Goal: Information Seeking & Learning: Learn about a topic

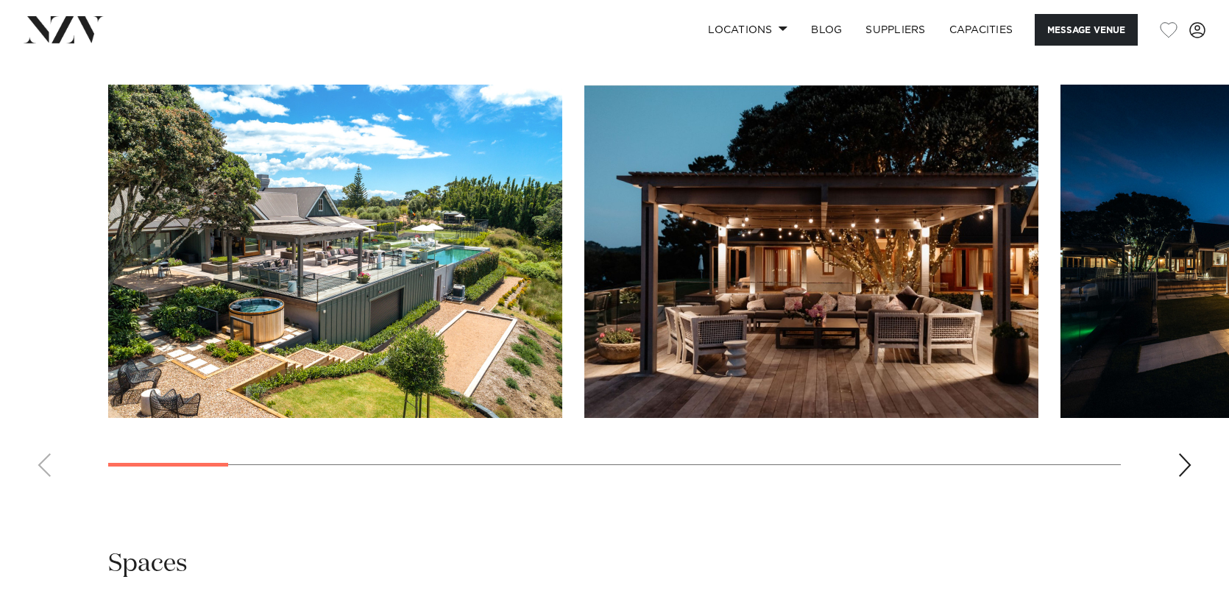
scroll to position [1422, 0]
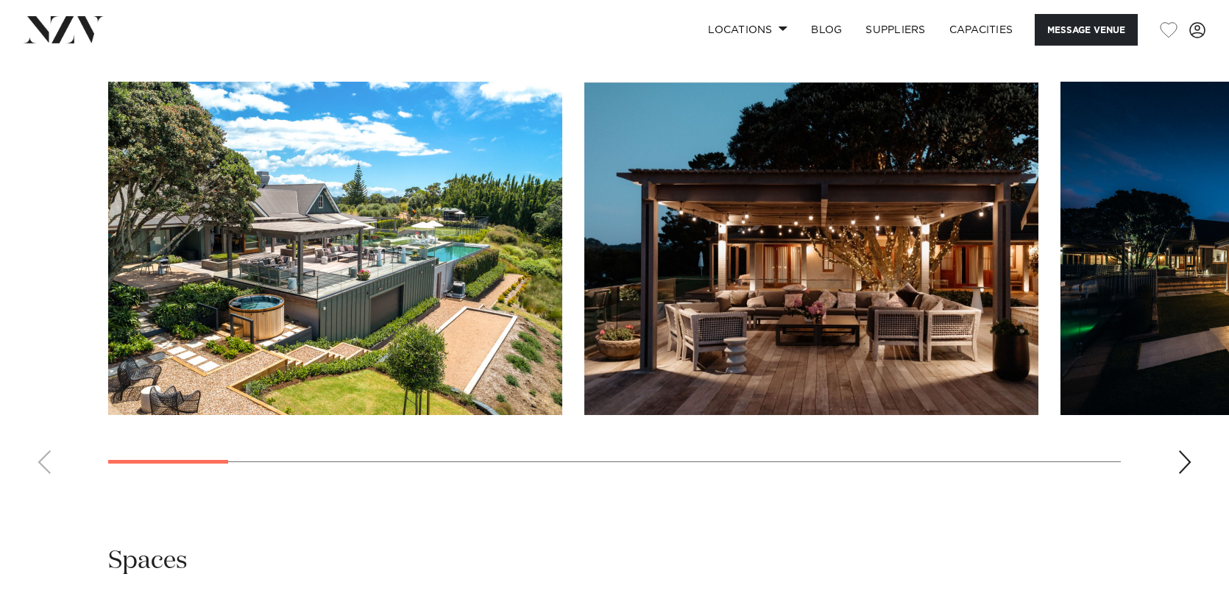
click at [498, 330] on img "1 / 18" at bounding box center [335, 248] width 454 height 333
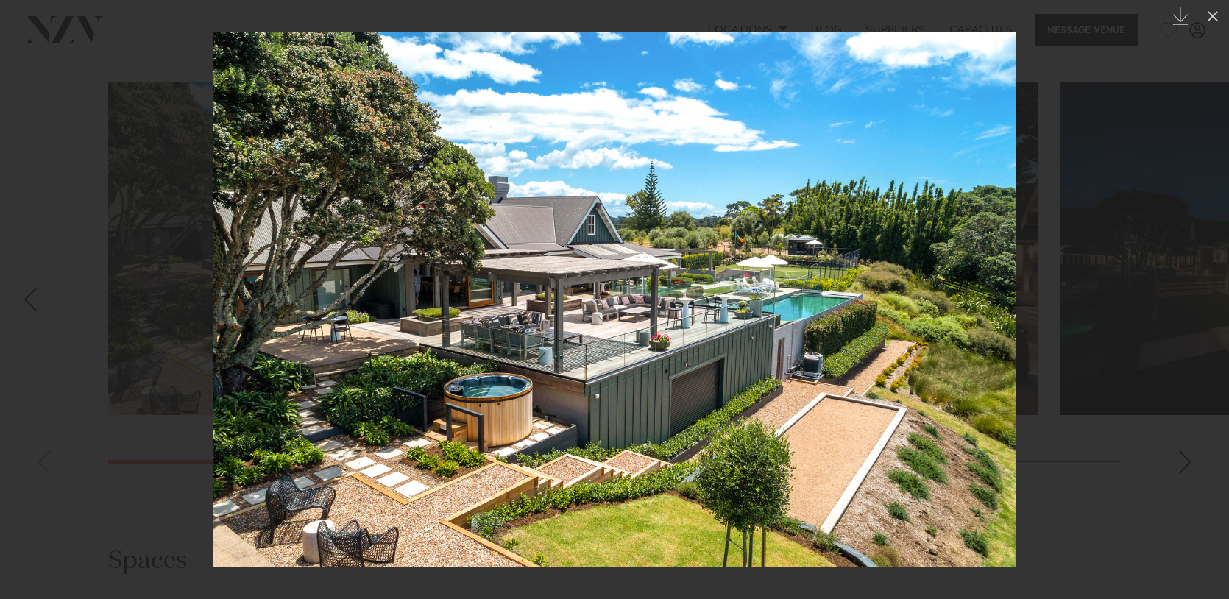
click at [1066, 316] on div at bounding box center [614, 299] width 1229 height 599
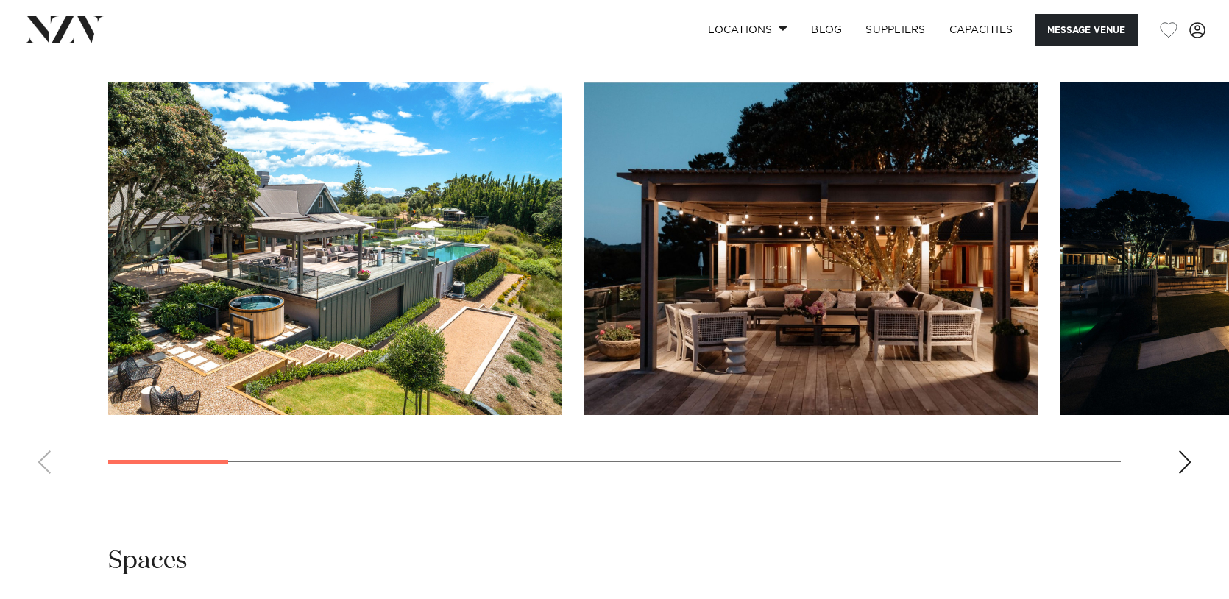
click at [996, 316] on img "2 / 18" at bounding box center [811, 248] width 454 height 333
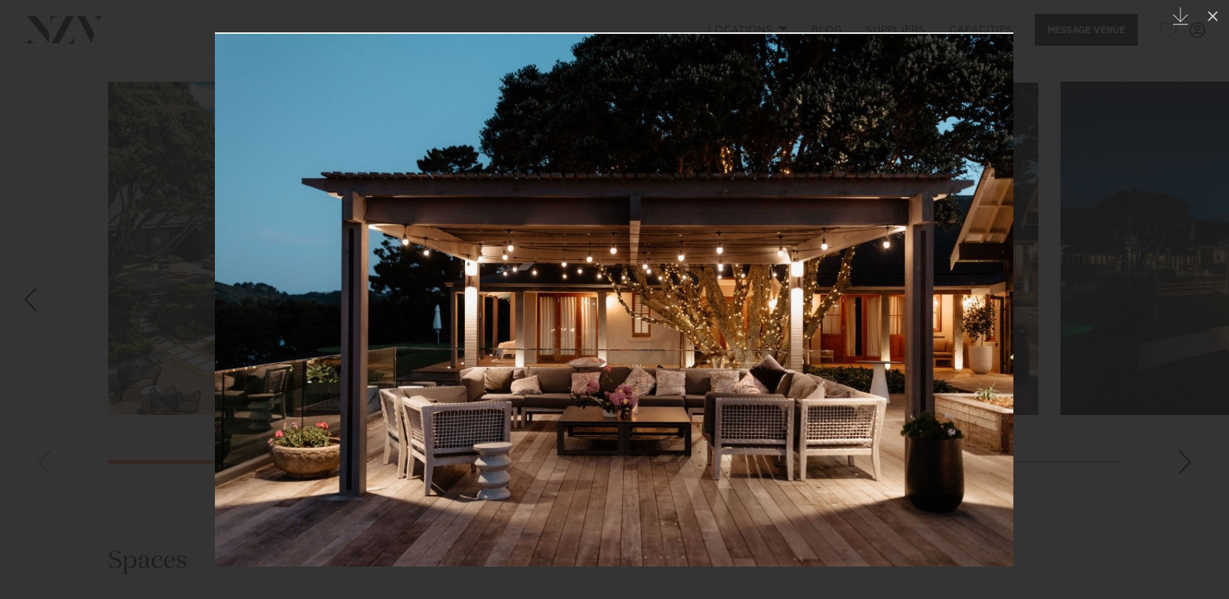
click at [1126, 298] on div at bounding box center [614, 299] width 1229 height 599
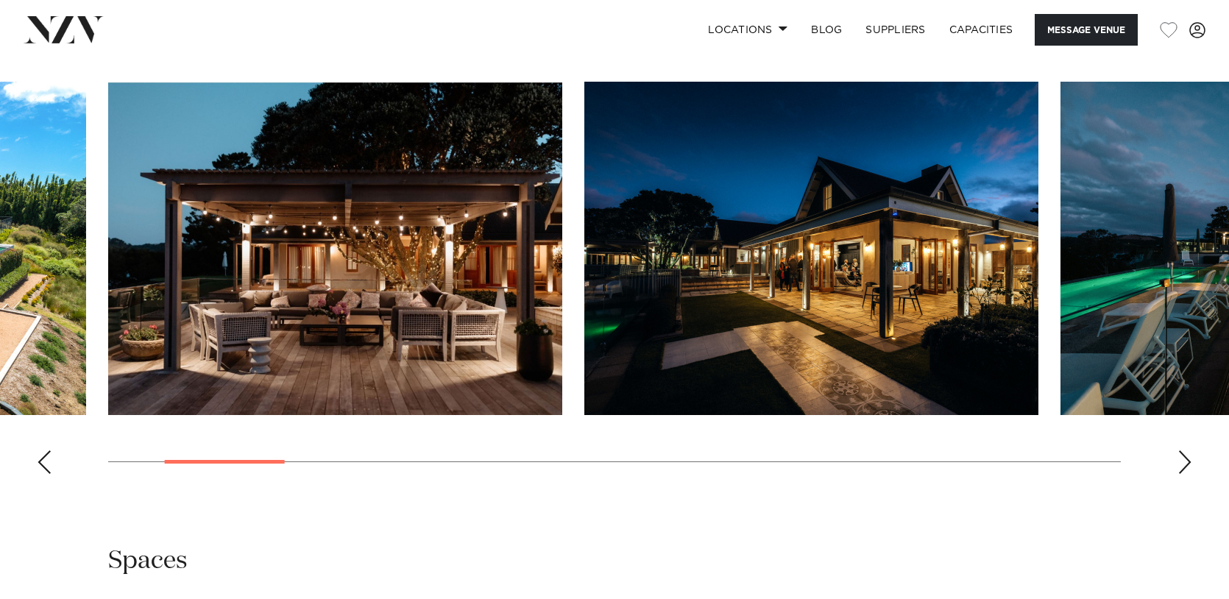
click at [1183, 455] on div "Next slide" at bounding box center [1184, 462] width 15 height 24
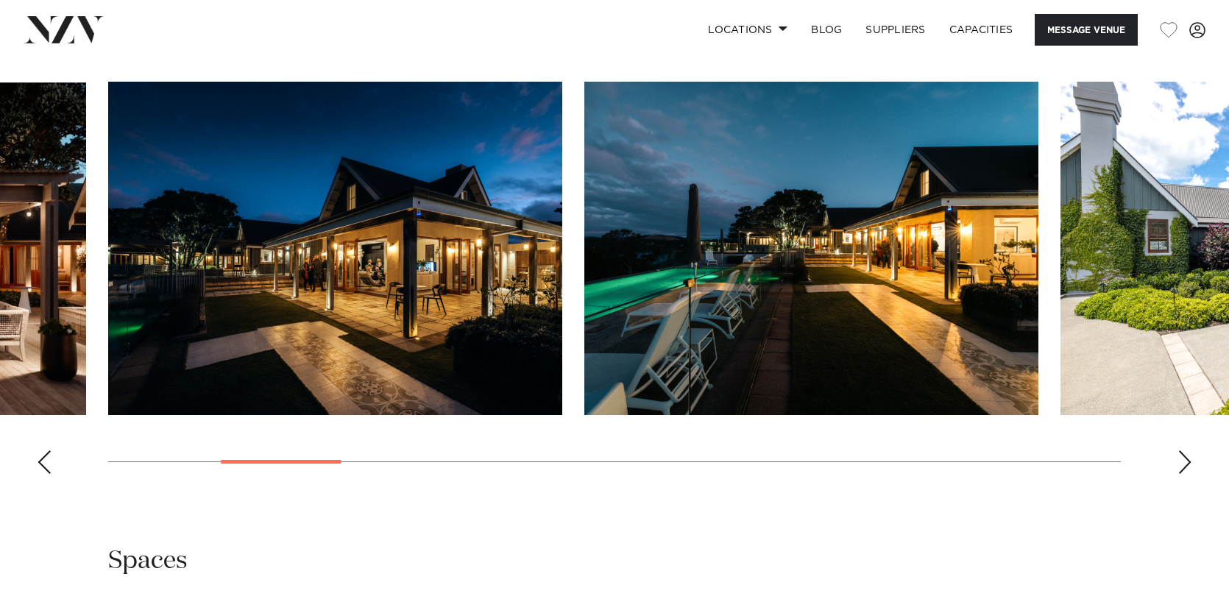
click at [1183, 456] on div "Next slide" at bounding box center [1184, 462] width 15 height 24
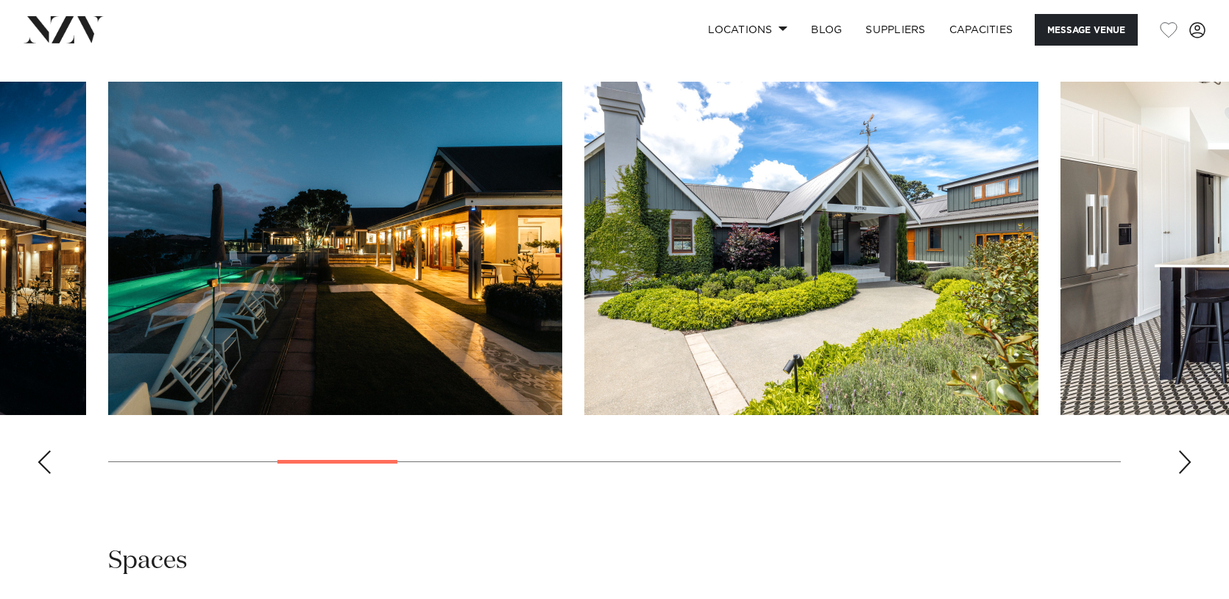
click at [1183, 456] on div "Next slide" at bounding box center [1184, 462] width 15 height 24
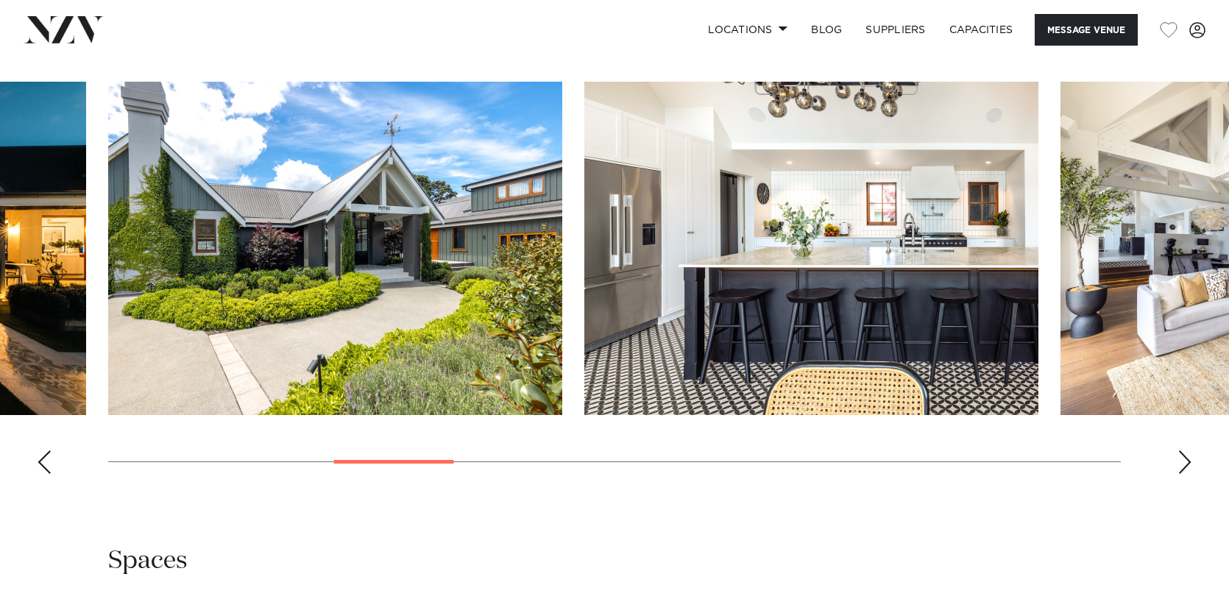
click at [1184, 456] on div "Next slide" at bounding box center [1184, 462] width 15 height 24
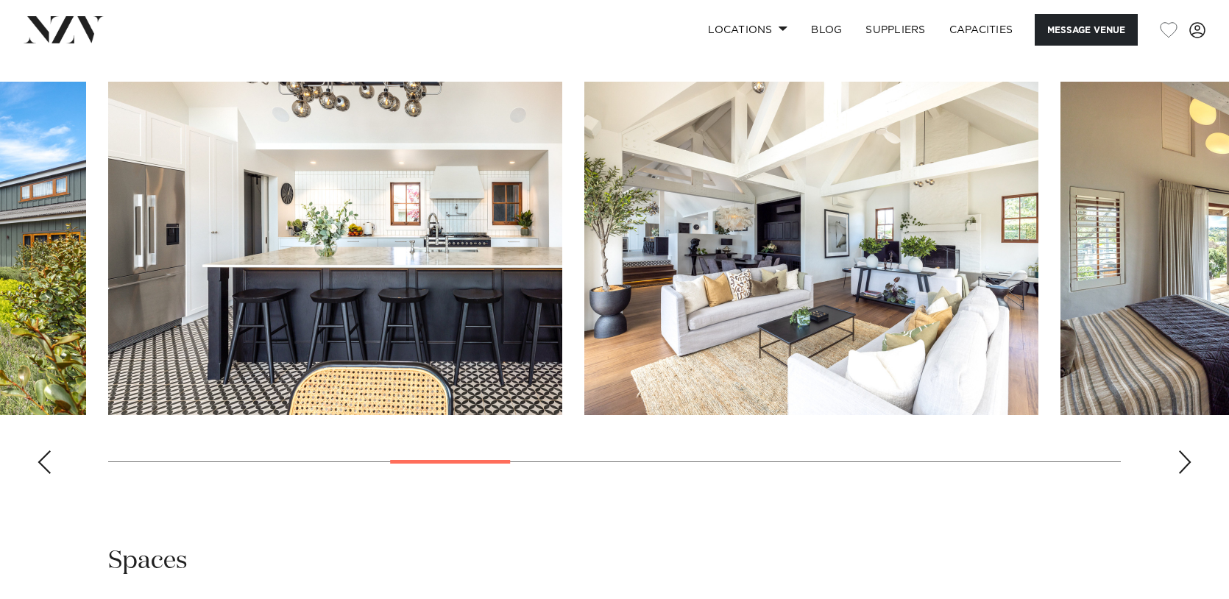
click at [1184, 456] on div "Next slide" at bounding box center [1184, 462] width 15 height 24
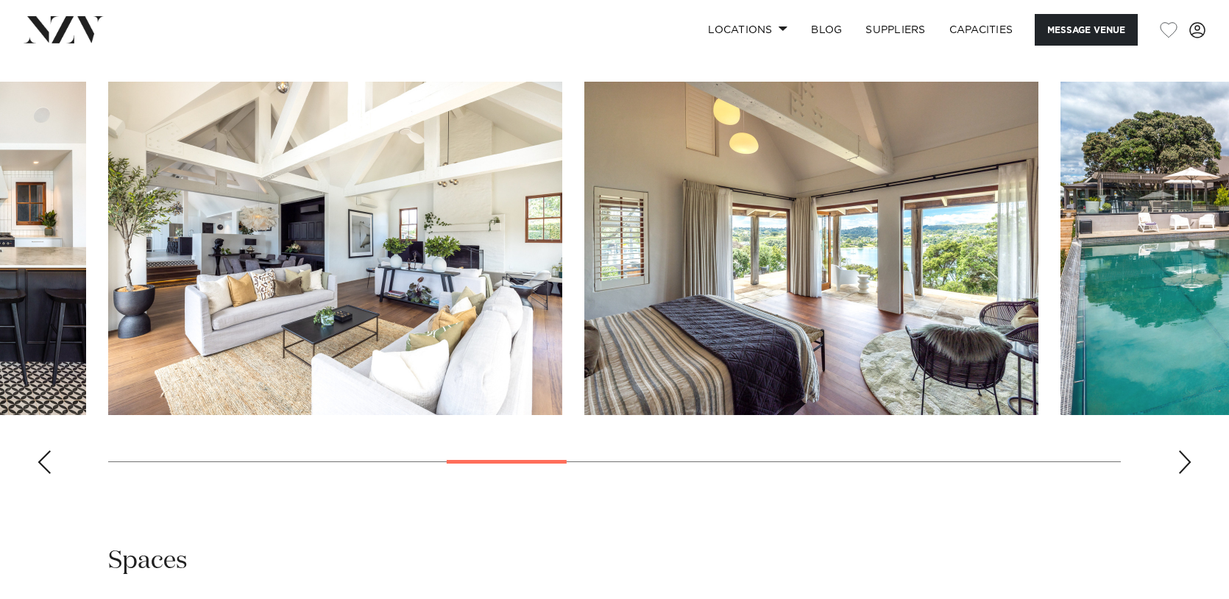
click at [1184, 456] on div "Next slide" at bounding box center [1184, 462] width 15 height 24
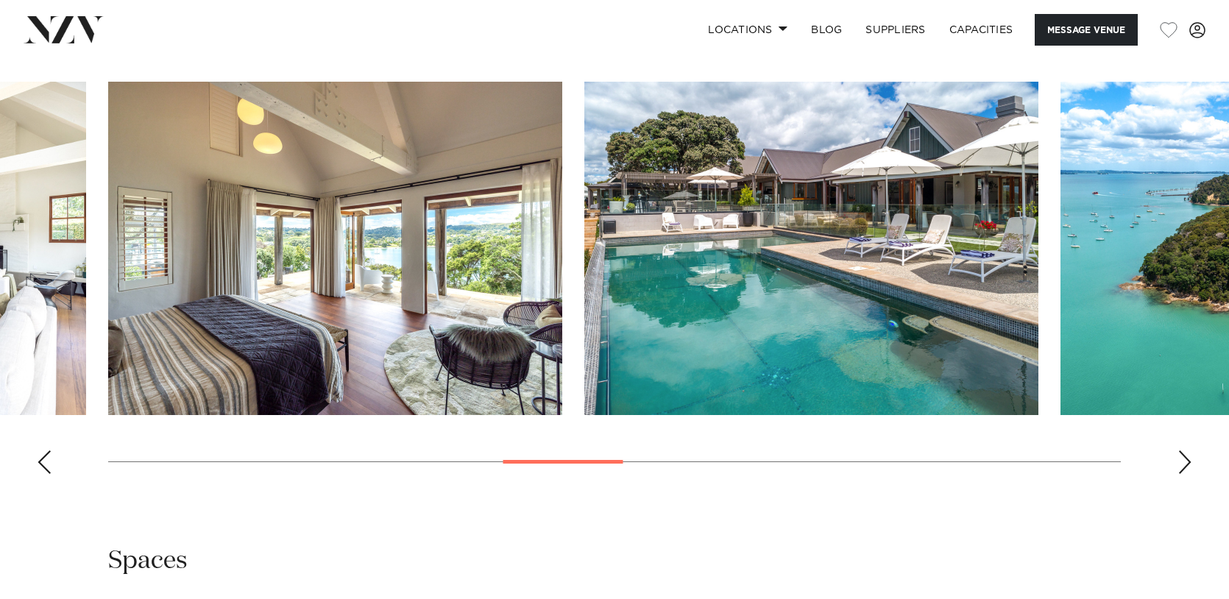
click at [1184, 456] on div "Next slide" at bounding box center [1184, 462] width 15 height 24
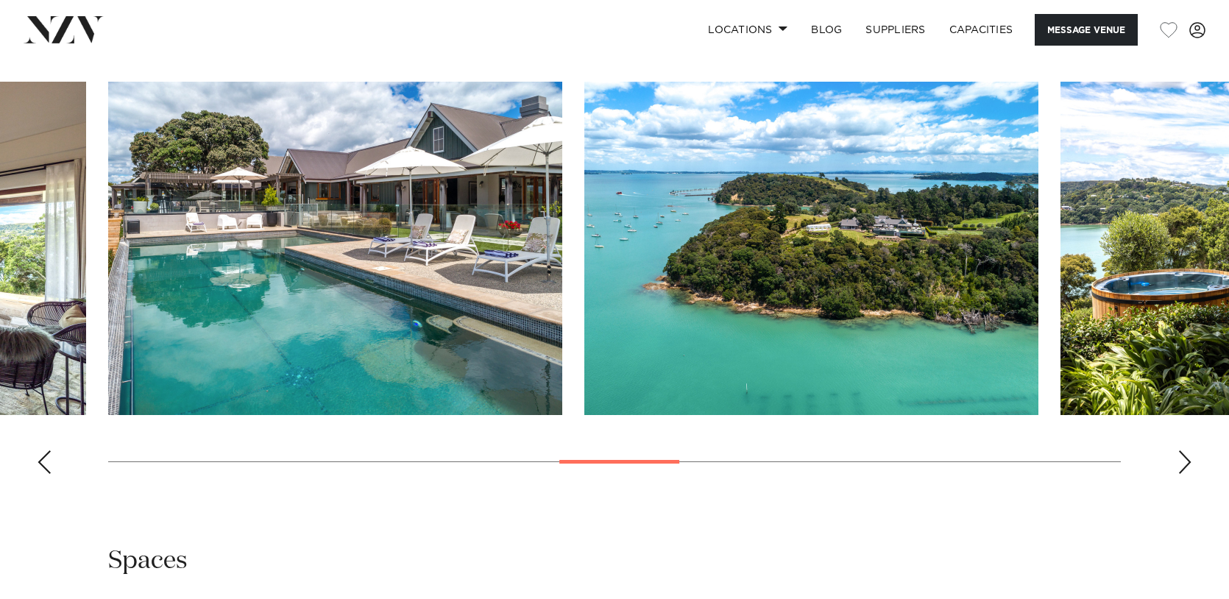
click at [1183, 456] on div "Next slide" at bounding box center [1184, 462] width 15 height 24
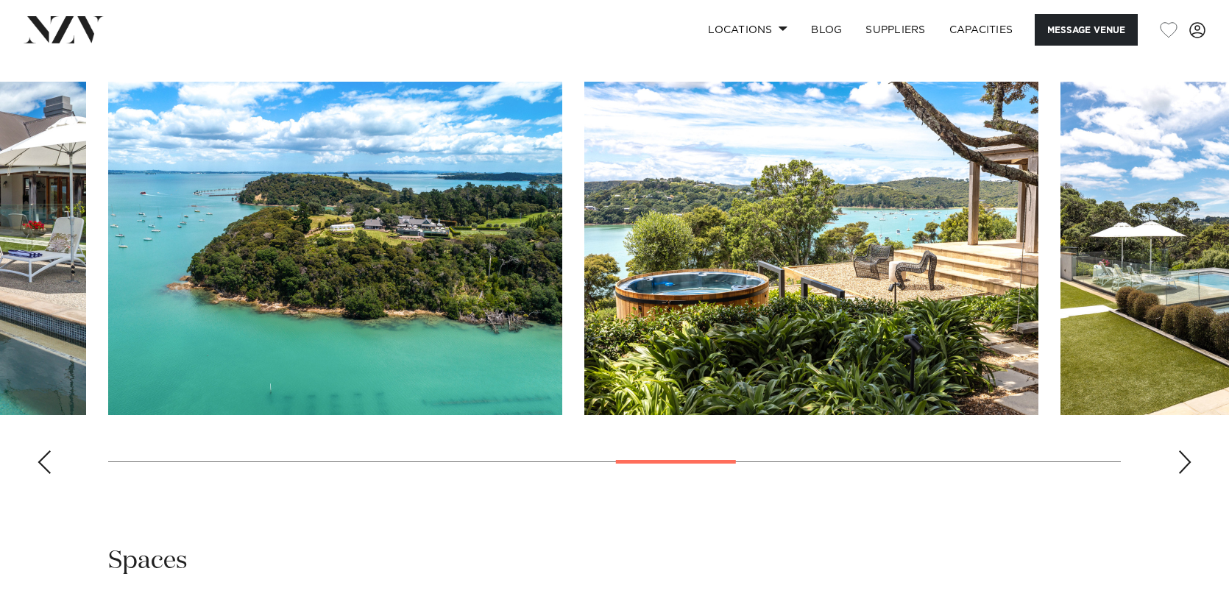
click at [1185, 456] on div "Next slide" at bounding box center [1184, 462] width 15 height 24
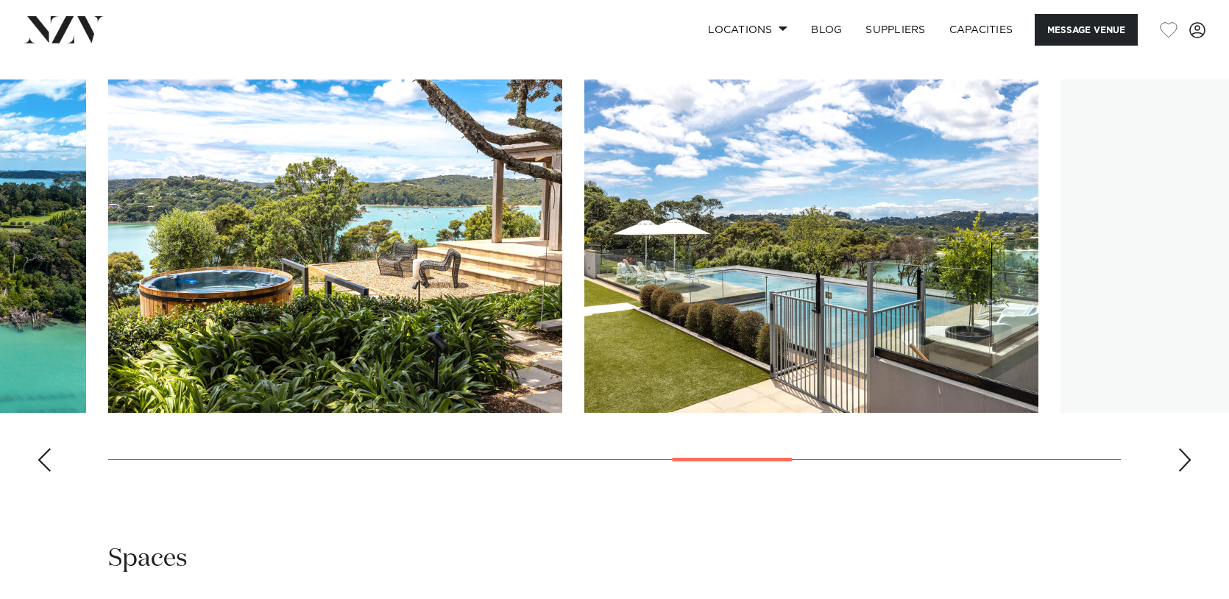
click at [1184, 456] on div "Next slide" at bounding box center [1184, 460] width 15 height 24
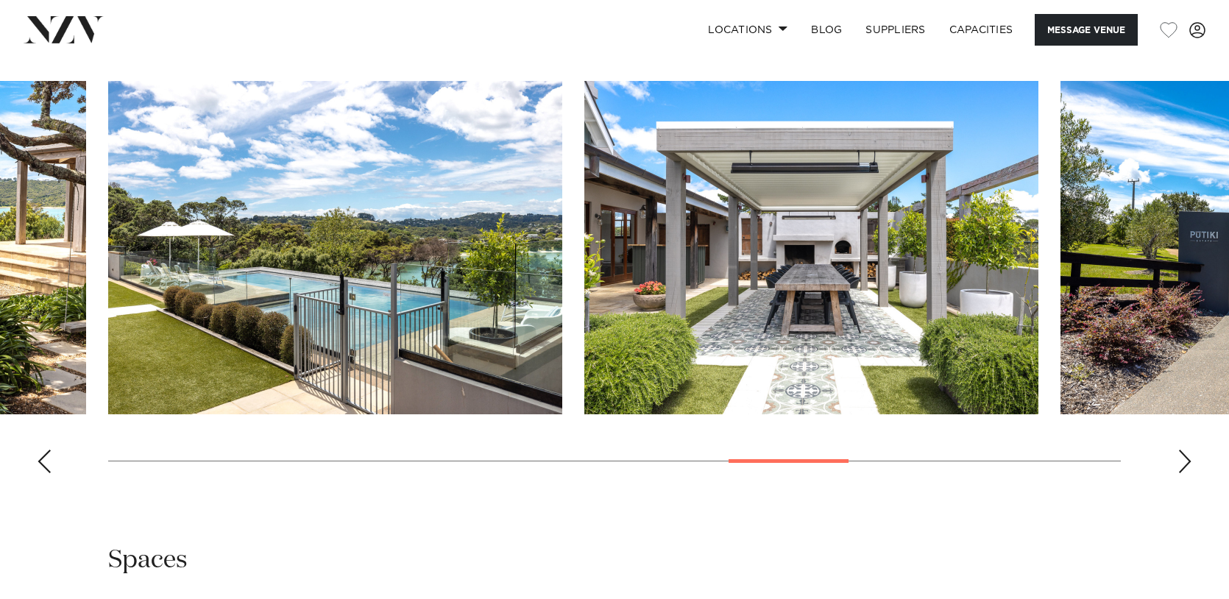
scroll to position [1424, 0]
click at [1184, 456] on div "Next slide" at bounding box center [1184, 461] width 15 height 24
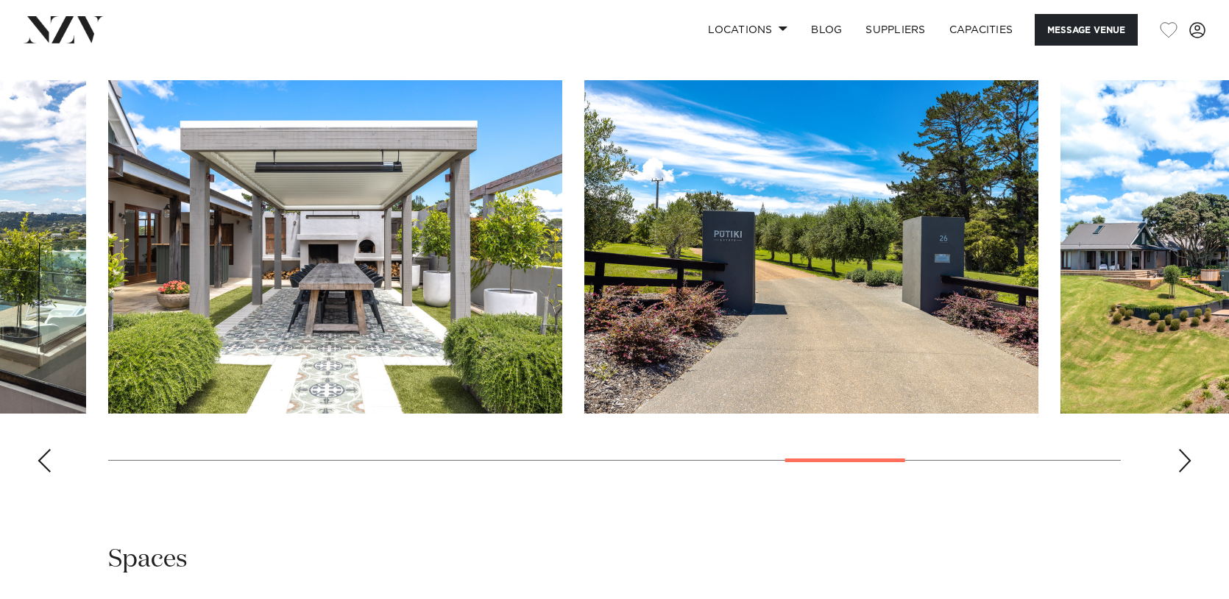
click at [1184, 456] on div "Next slide" at bounding box center [1184, 461] width 15 height 24
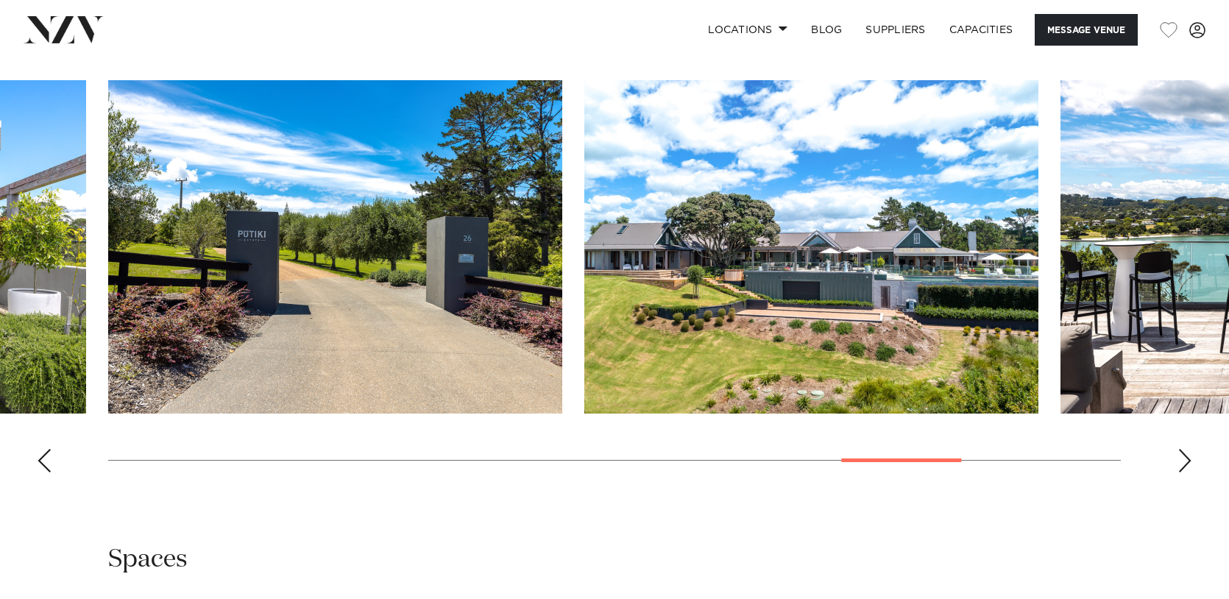
click at [1184, 456] on div "Next slide" at bounding box center [1184, 461] width 15 height 24
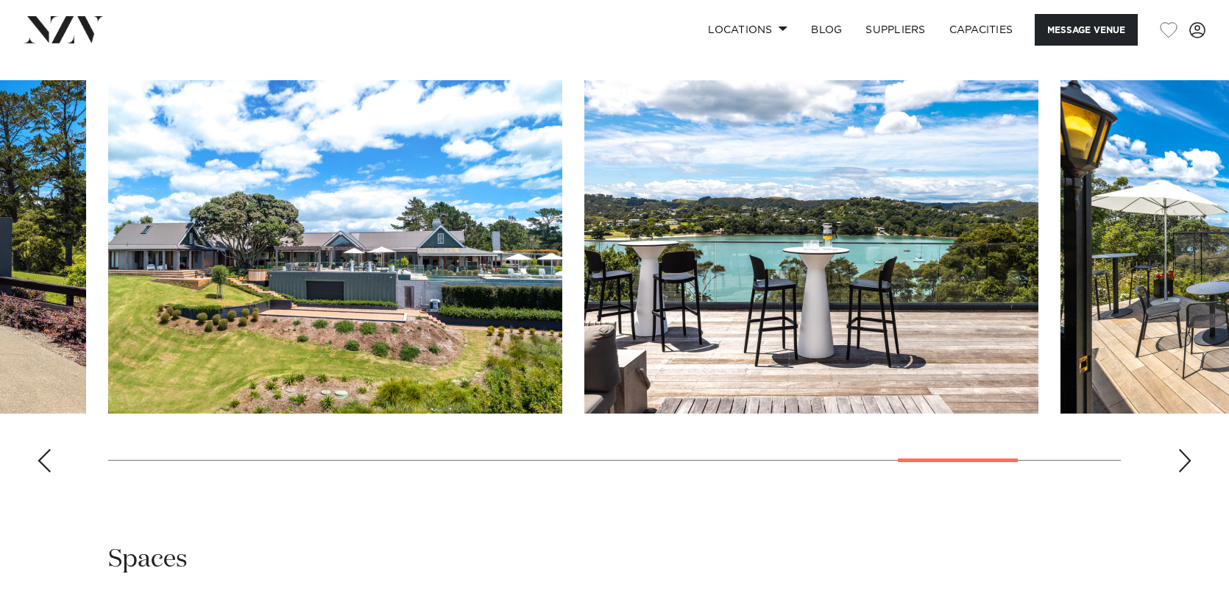
click at [1185, 456] on div "Next slide" at bounding box center [1184, 461] width 15 height 24
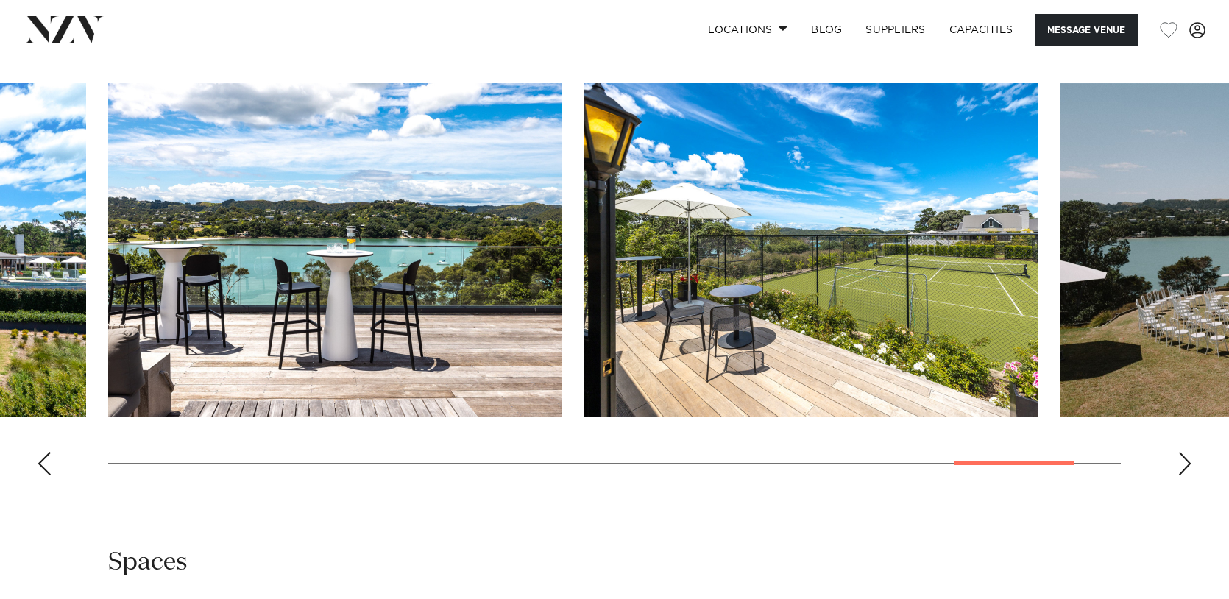
scroll to position [1424, 0]
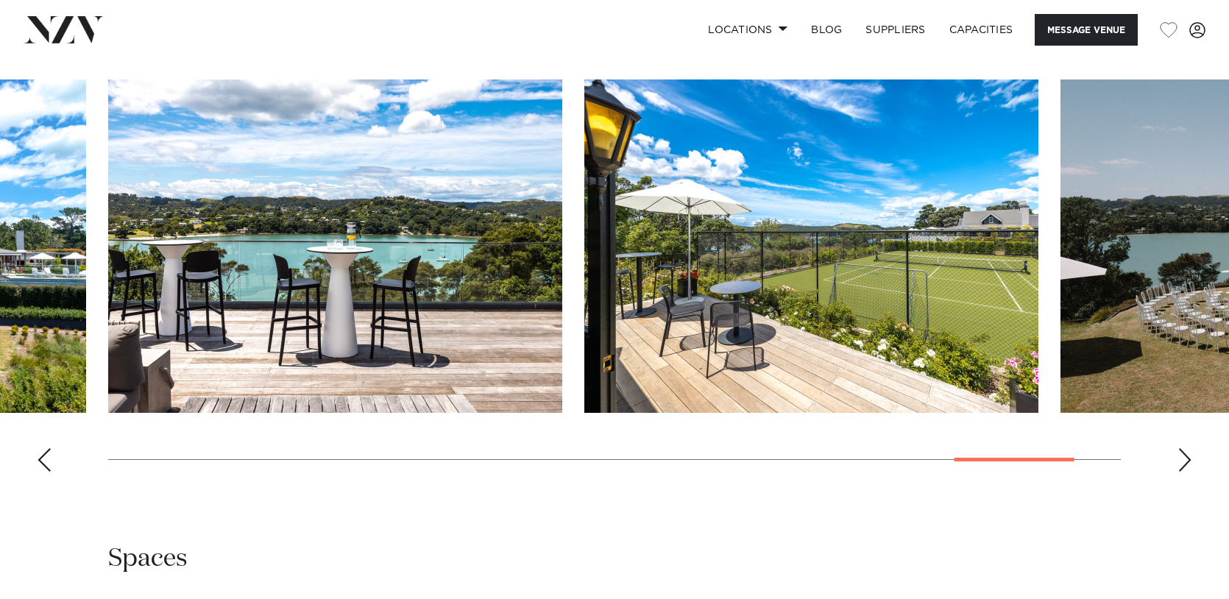
click at [1185, 456] on div "Next slide" at bounding box center [1184, 460] width 15 height 24
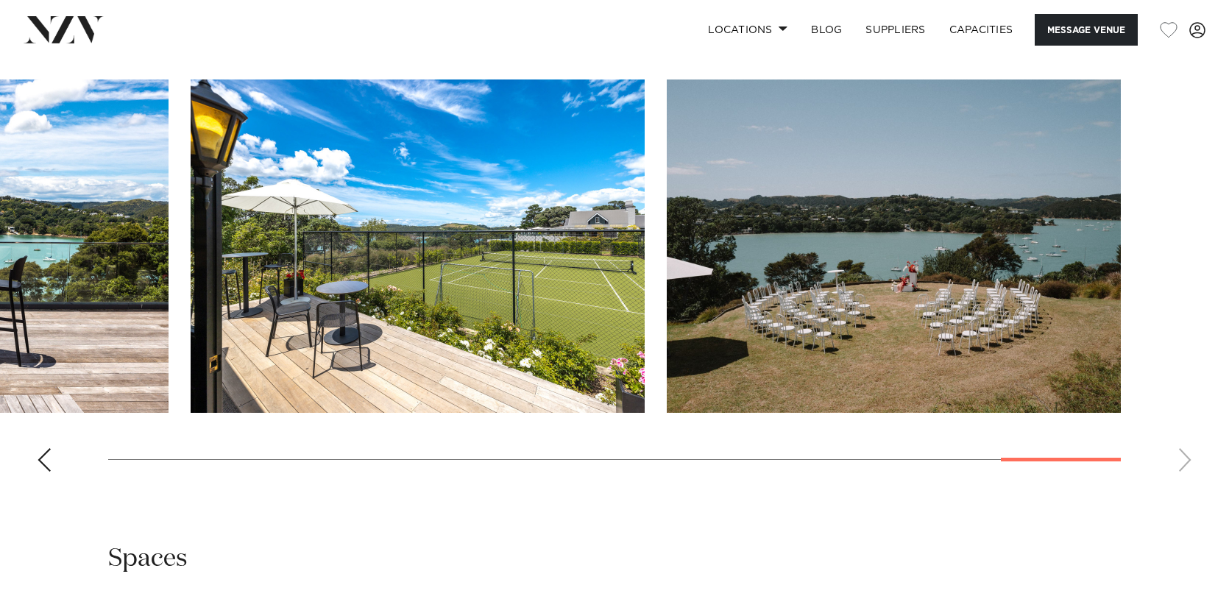
click at [1184, 456] on swiper-container at bounding box center [614, 281] width 1229 height 404
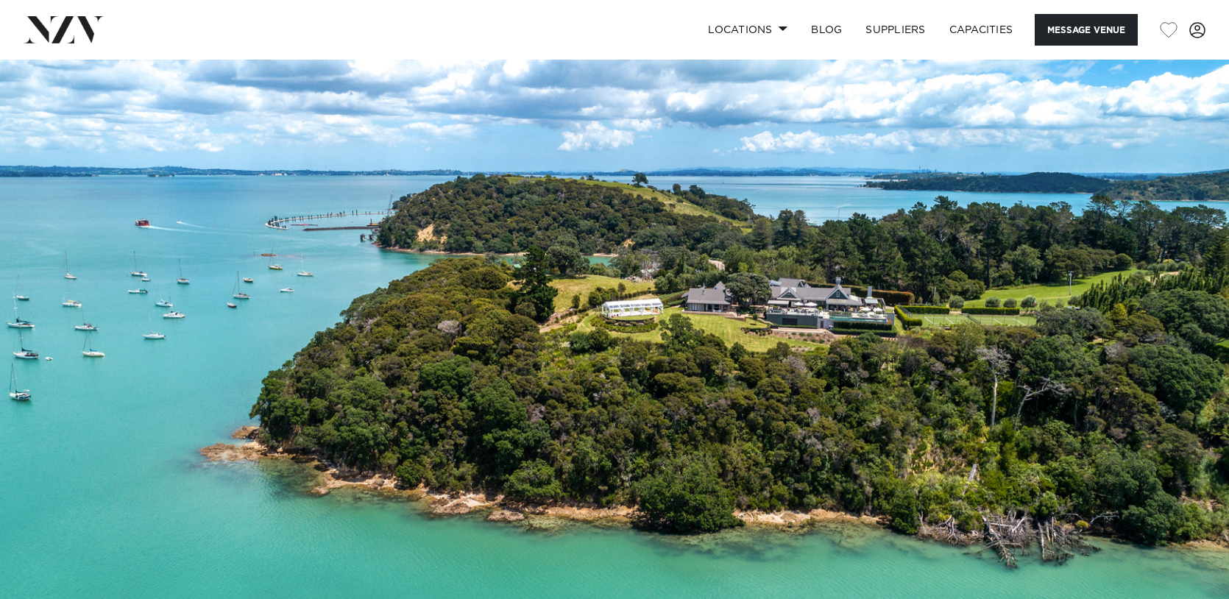
scroll to position [40, 0]
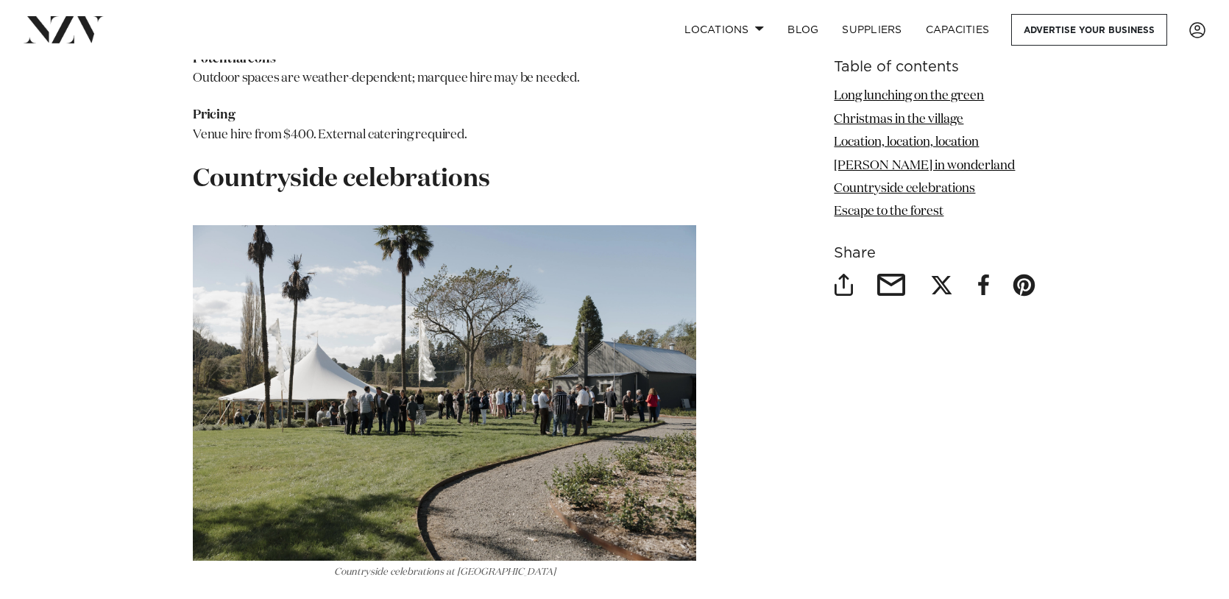
scroll to position [5323, 0]
